Goal: Transaction & Acquisition: Purchase product/service

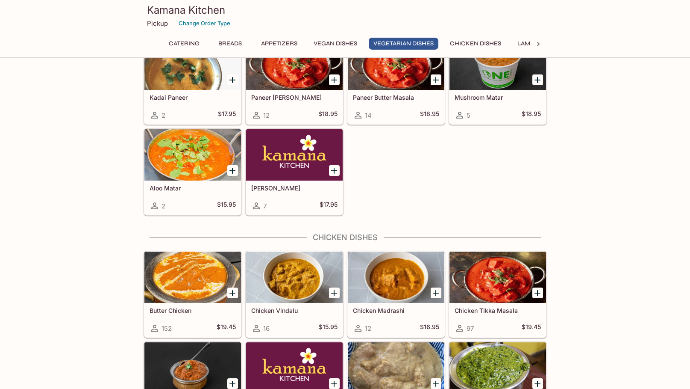
scroll to position [1411, 0]
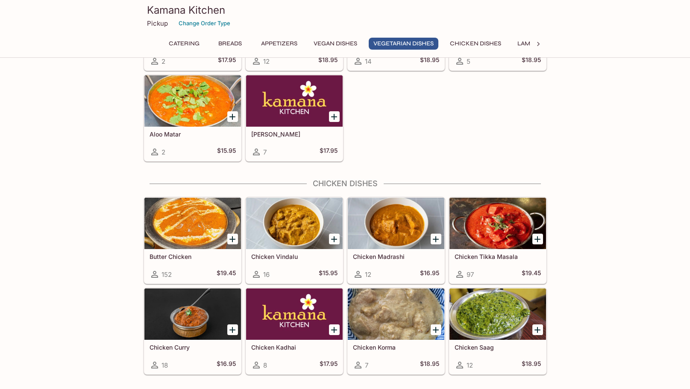
click at [415, 218] on div at bounding box center [396, 223] width 97 height 51
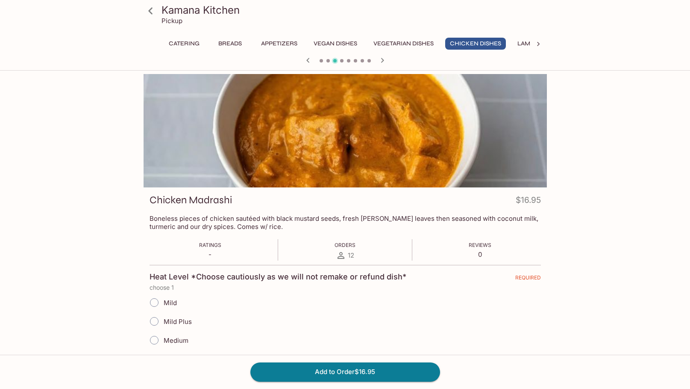
click at [148, 11] on icon at bounding box center [150, 10] width 15 height 15
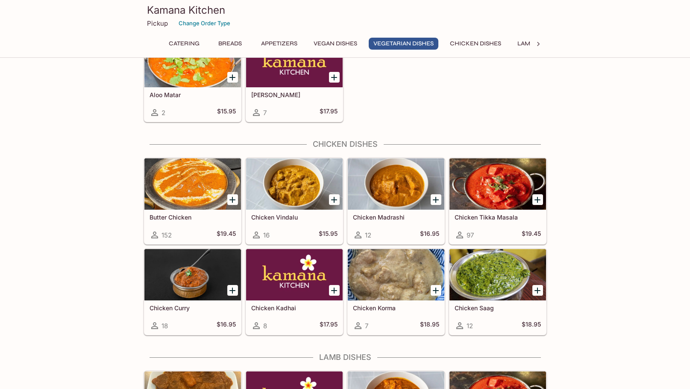
scroll to position [1454, 0]
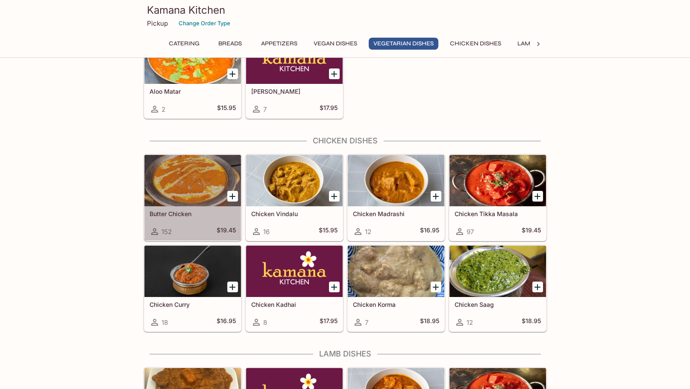
click at [190, 179] on div at bounding box center [192, 180] width 97 height 51
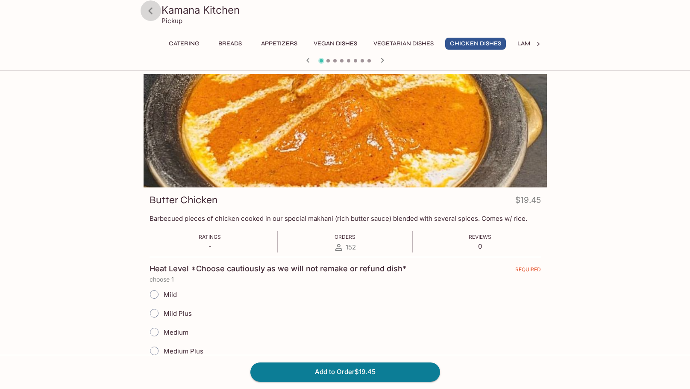
click at [155, 12] on icon at bounding box center [150, 10] width 15 height 15
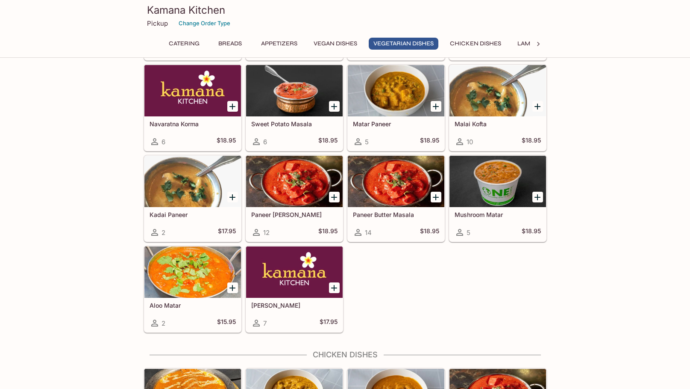
scroll to position [1496, 0]
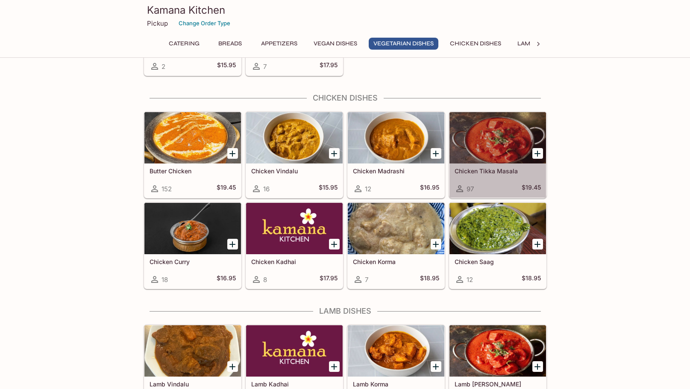
click at [475, 155] on div at bounding box center [498, 137] width 97 height 51
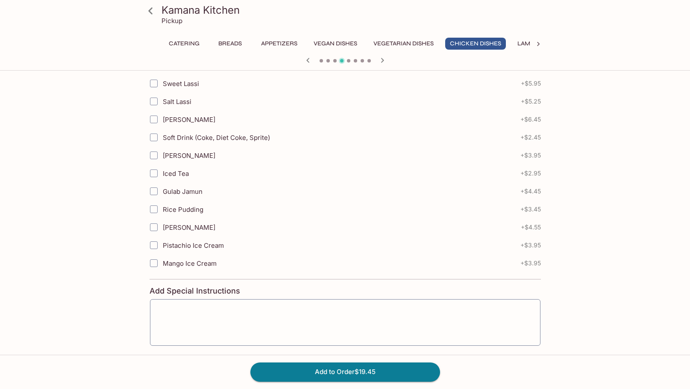
scroll to position [470, 0]
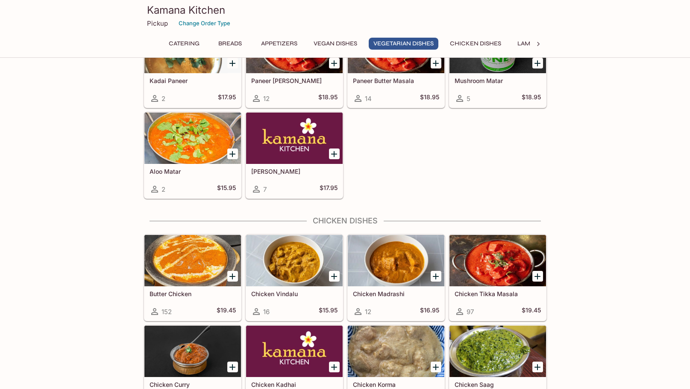
scroll to position [1471, 0]
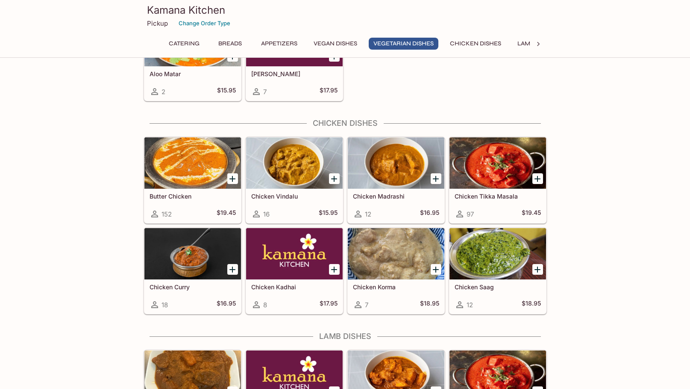
click at [184, 174] on div at bounding box center [192, 162] width 97 height 51
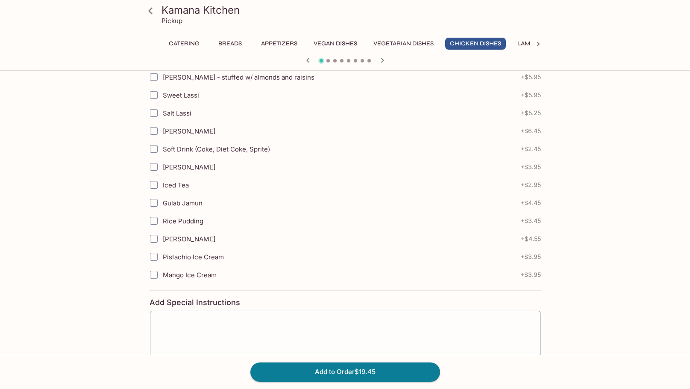
scroll to position [482, 0]
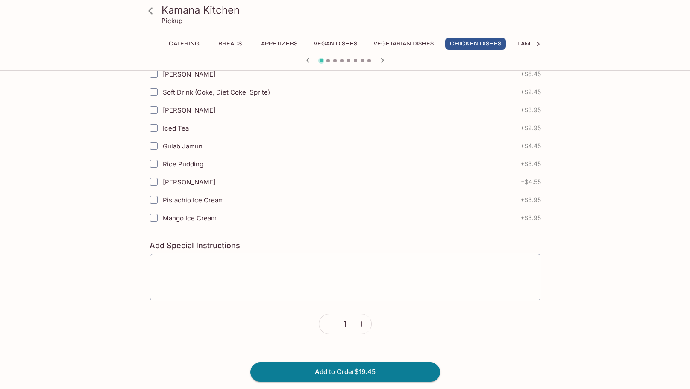
click at [144, 15] on icon at bounding box center [150, 10] width 15 height 15
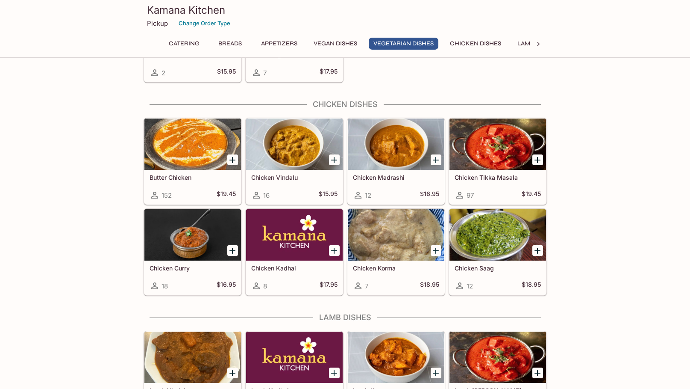
scroll to position [1496, 0]
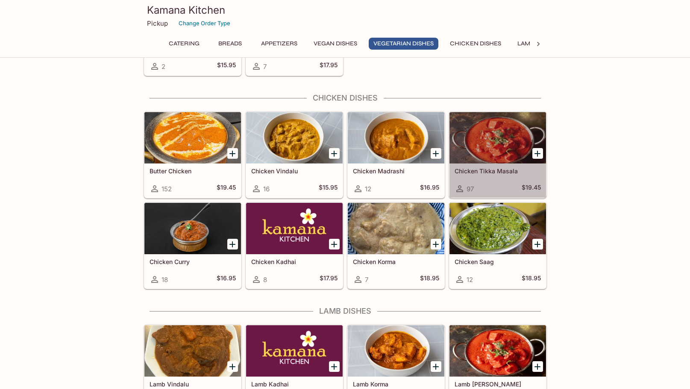
click at [484, 133] on div at bounding box center [498, 137] width 97 height 51
